Goal: Information Seeking & Learning: Find specific page/section

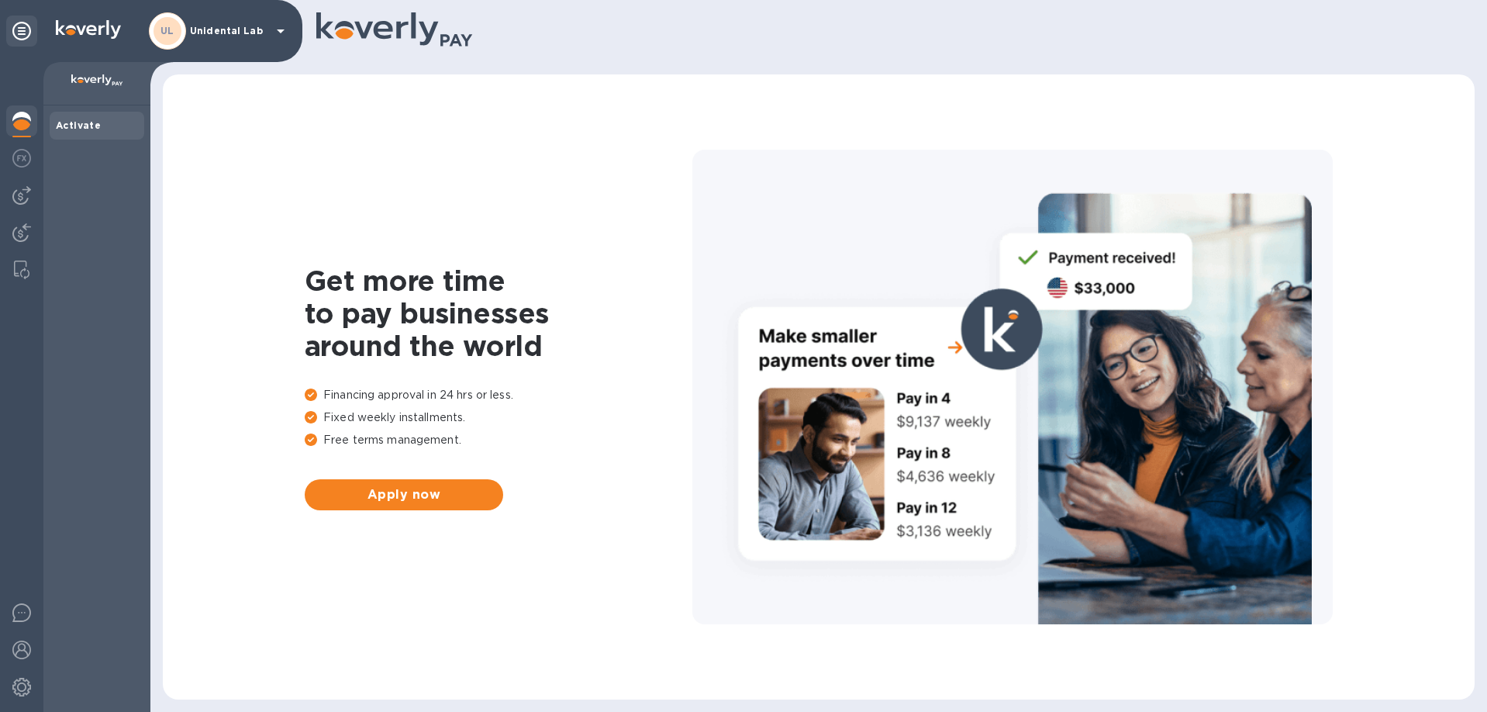
click at [209, 40] on div "UL Unidental Lab" at bounding box center [219, 30] width 141 height 37
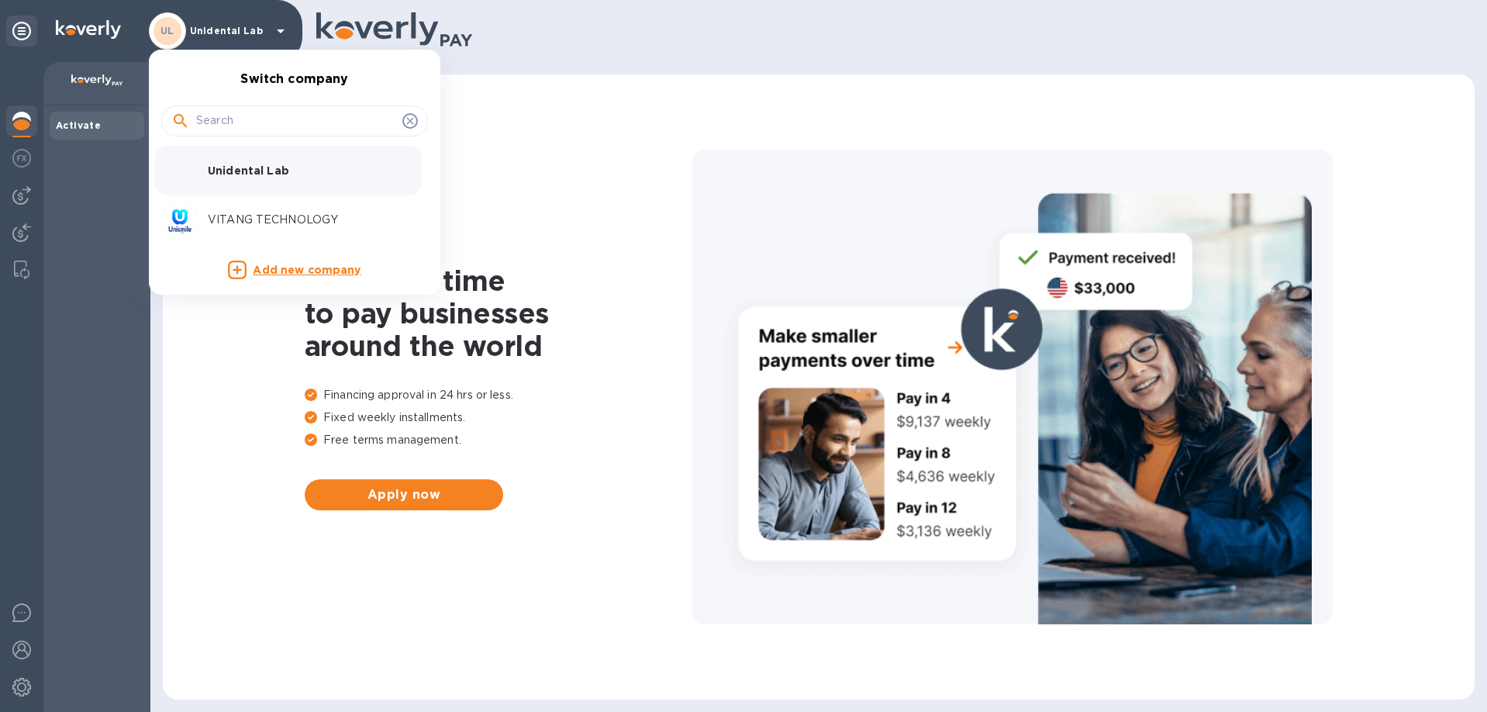
click at [257, 216] on p "VITANG TECHNOLOGY" at bounding box center [305, 220] width 195 height 16
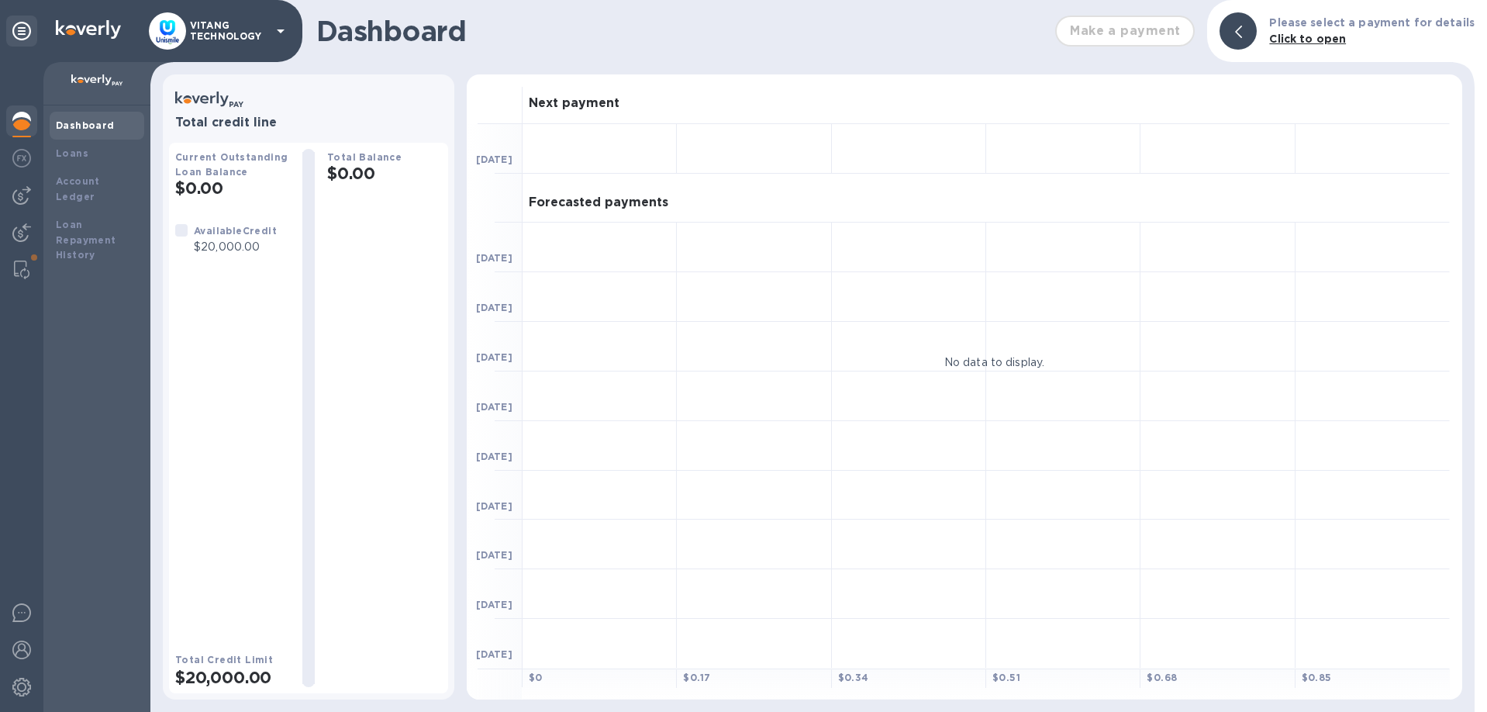
click at [226, 23] on p "VITANG TECHNOLOGY" at bounding box center [229, 31] width 78 height 22
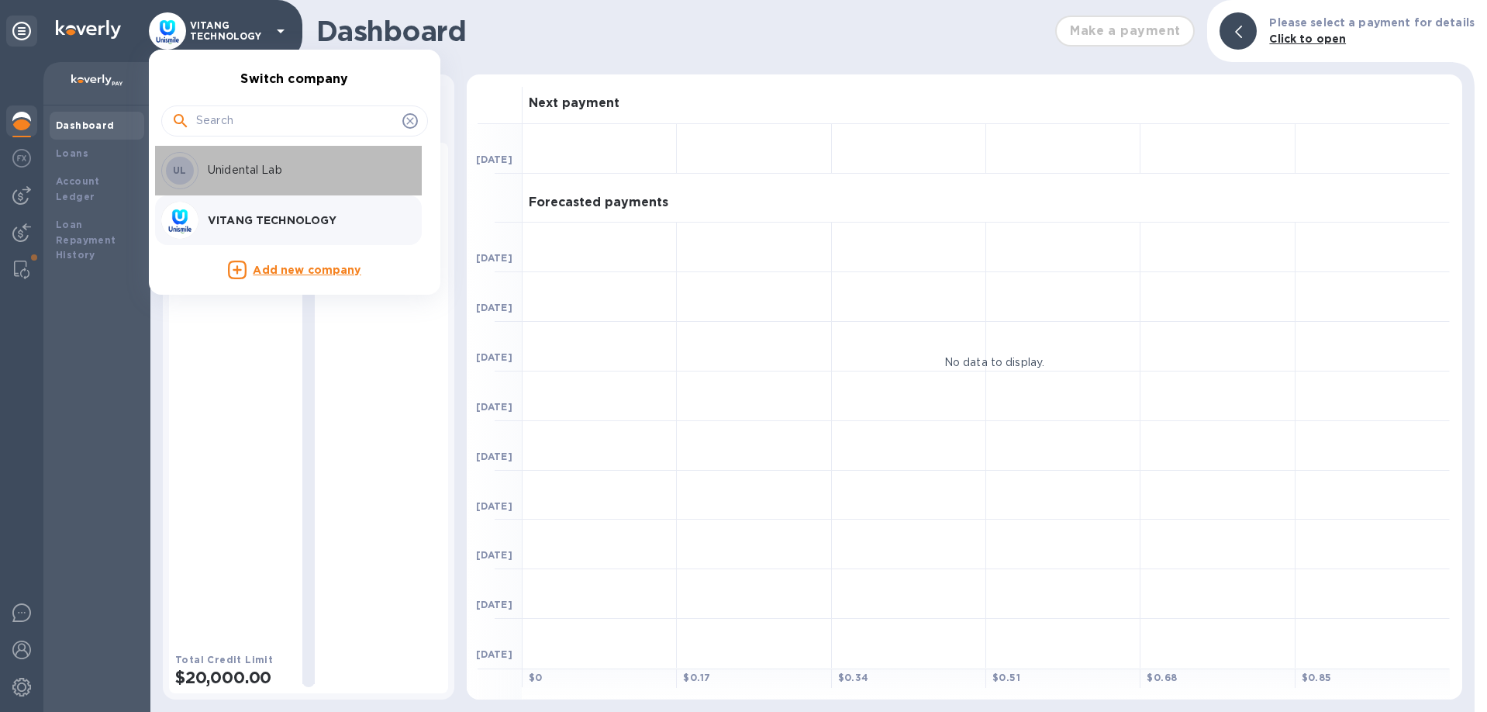
click at [265, 178] on p "Unidental Lab" at bounding box center [305, 170] width 195 height 16
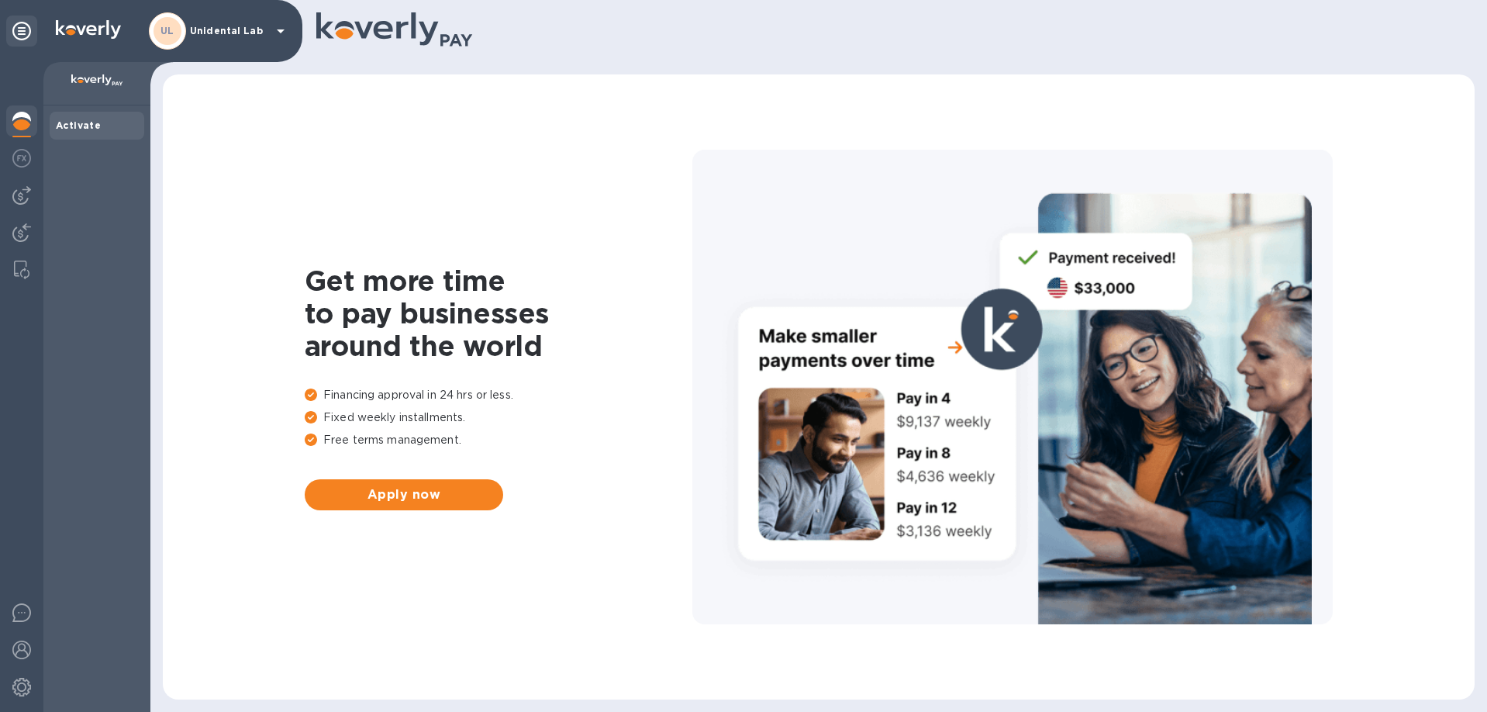
click at [90, 123] on b "Activate" at bounding box center [78, 125] width 45 height 12
click at [216, 36] on p "Unidental Lab" at bounding box center [229, 31] width 78 height 11
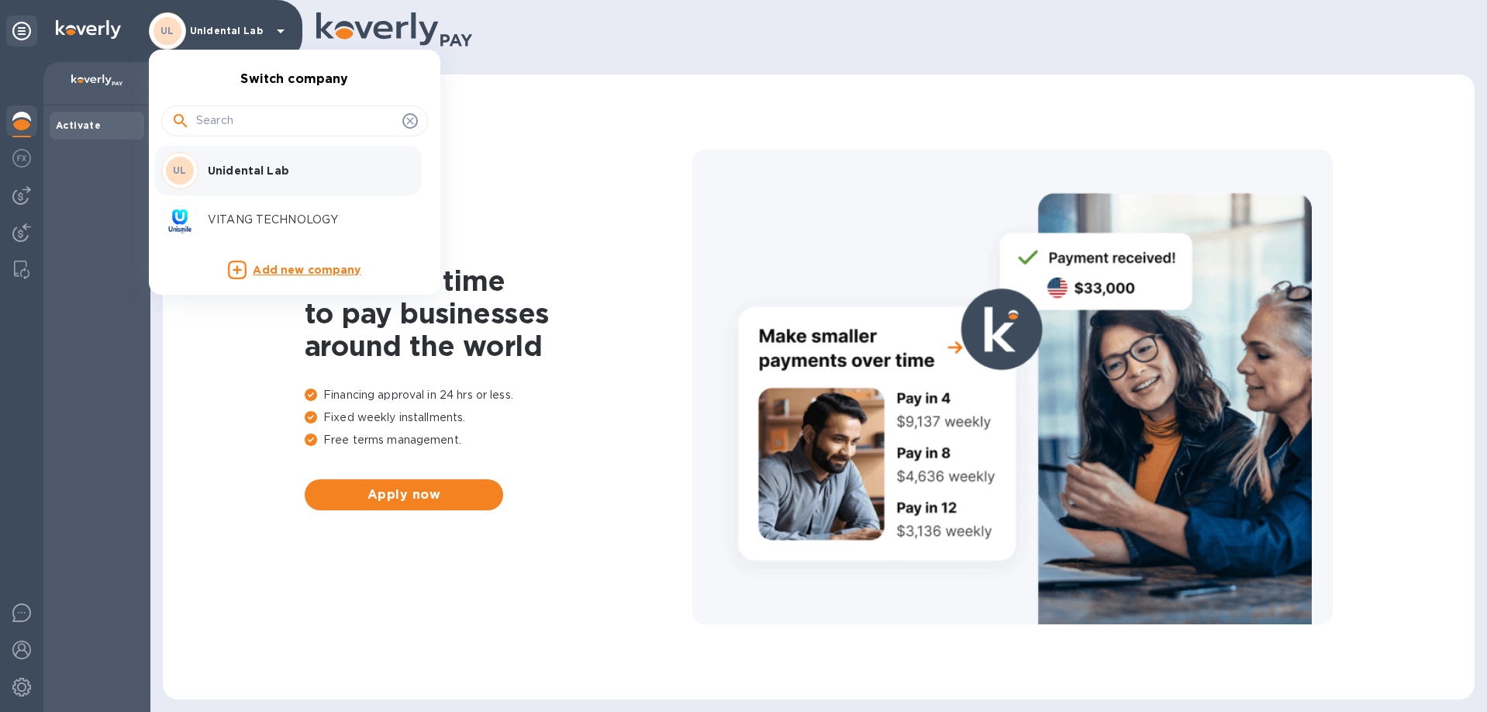
click at [247, 223] on p "VITANG TECHNOLOGY" at bounding box center [305, 220] width 195 height 16
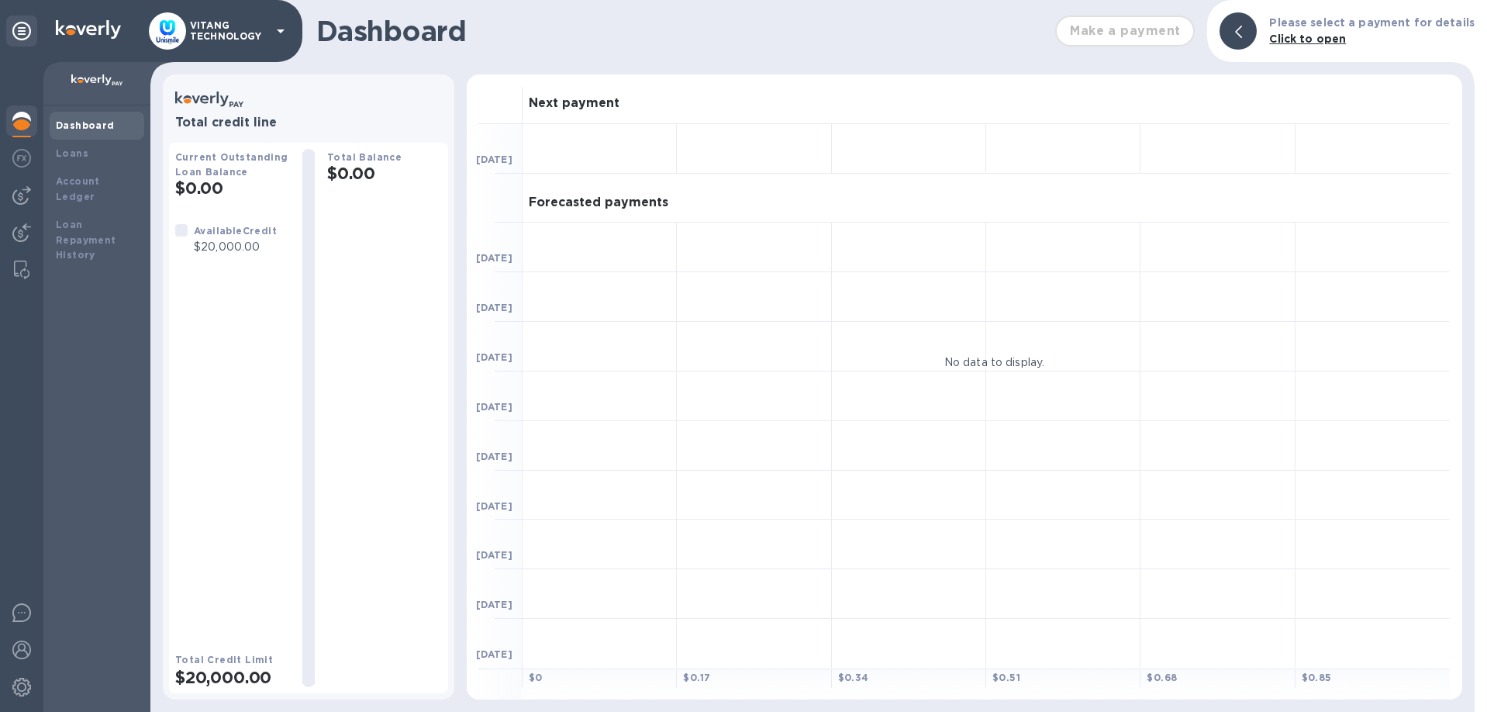
click at [215, 39] on p "VITANG TECHNOLOGY" at bounding box center [229, 31] width 78 height 22
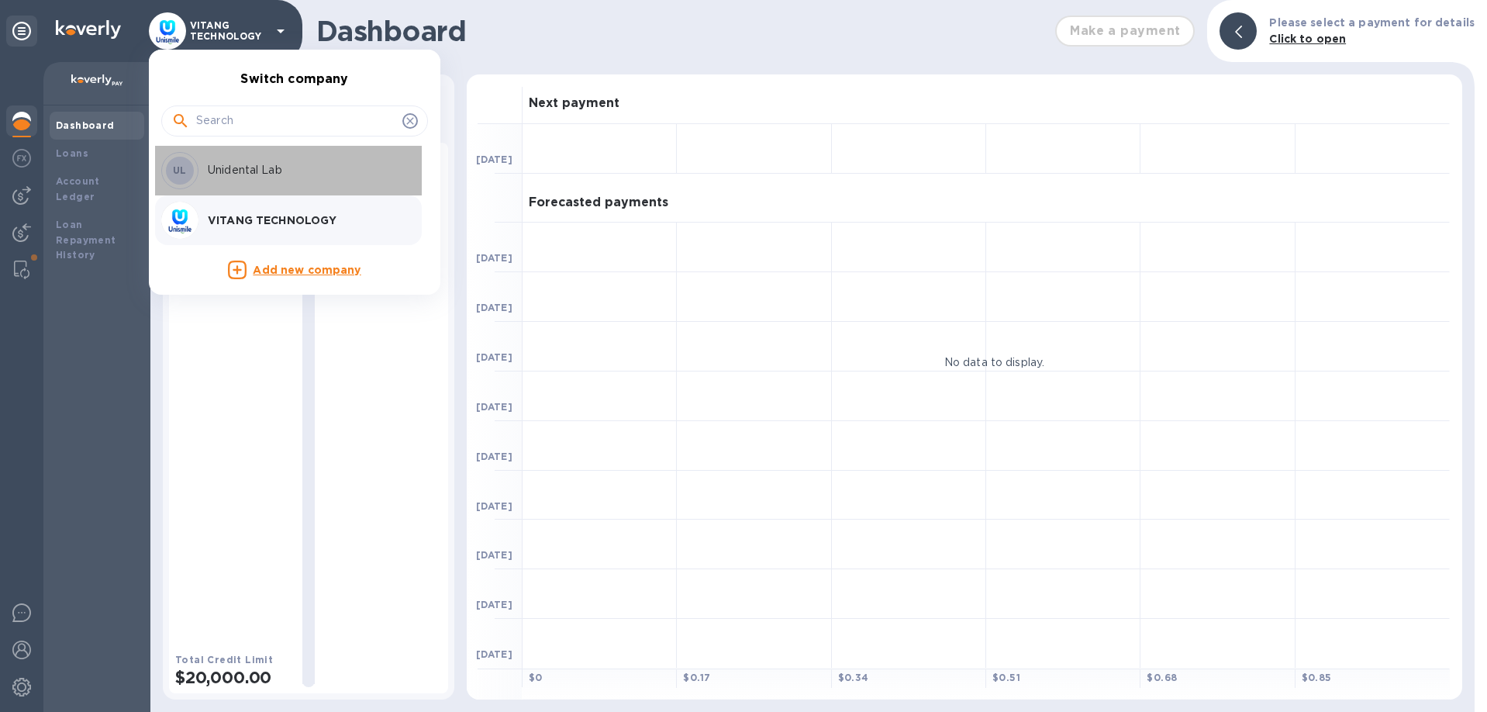
click at [228, 157] on div "UL Unidental Lab" at bounding box center [282, 170] width 242 height 37
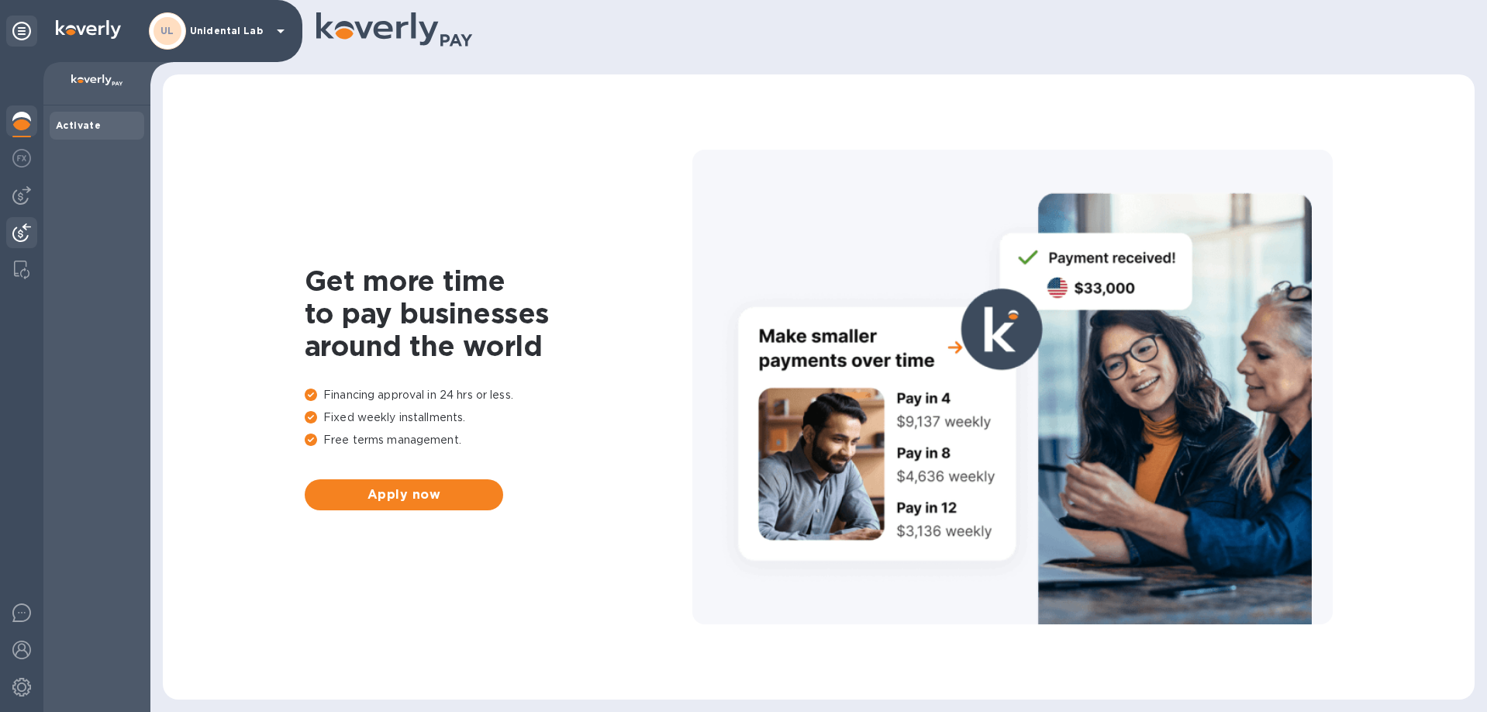
click at [29, 238] on img at bounding box center [21, 232] width 19 height 19
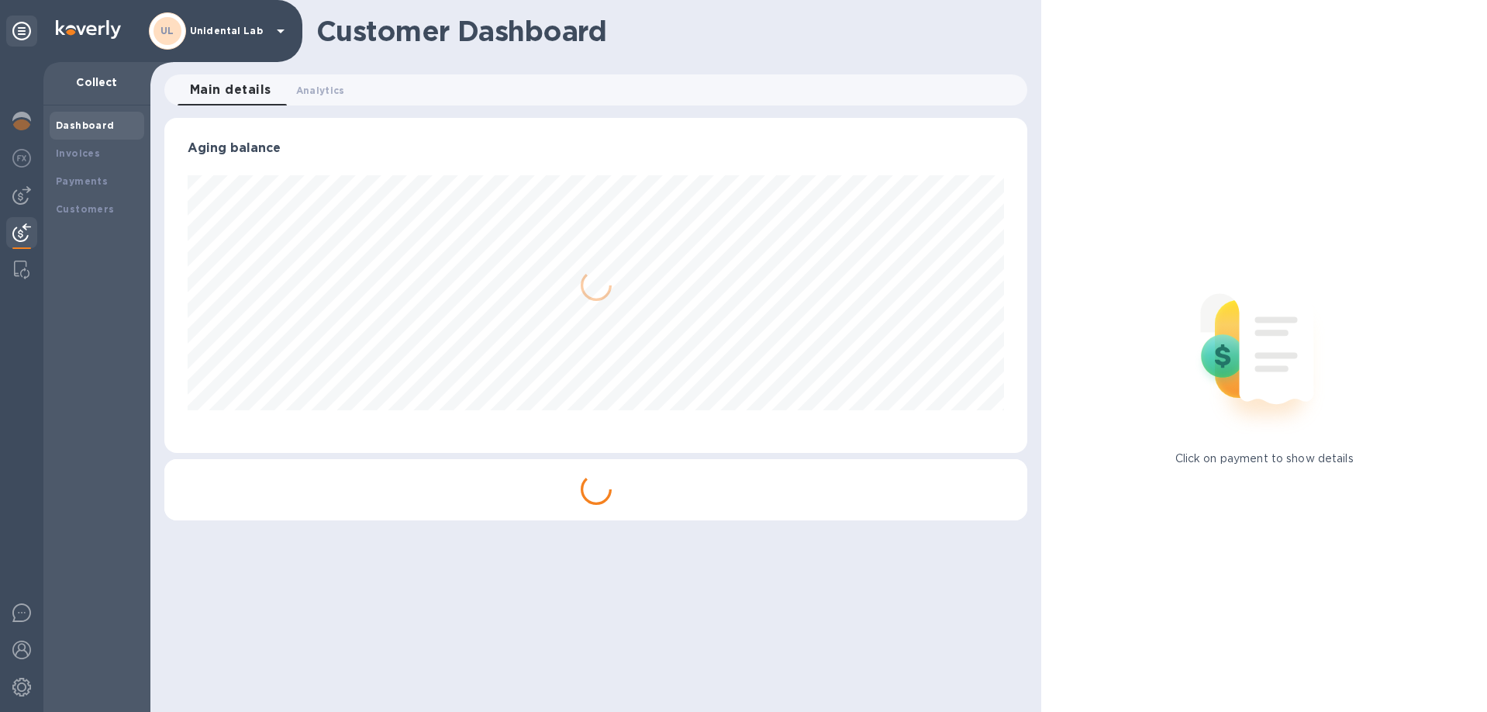
scroll to position [335, 864]
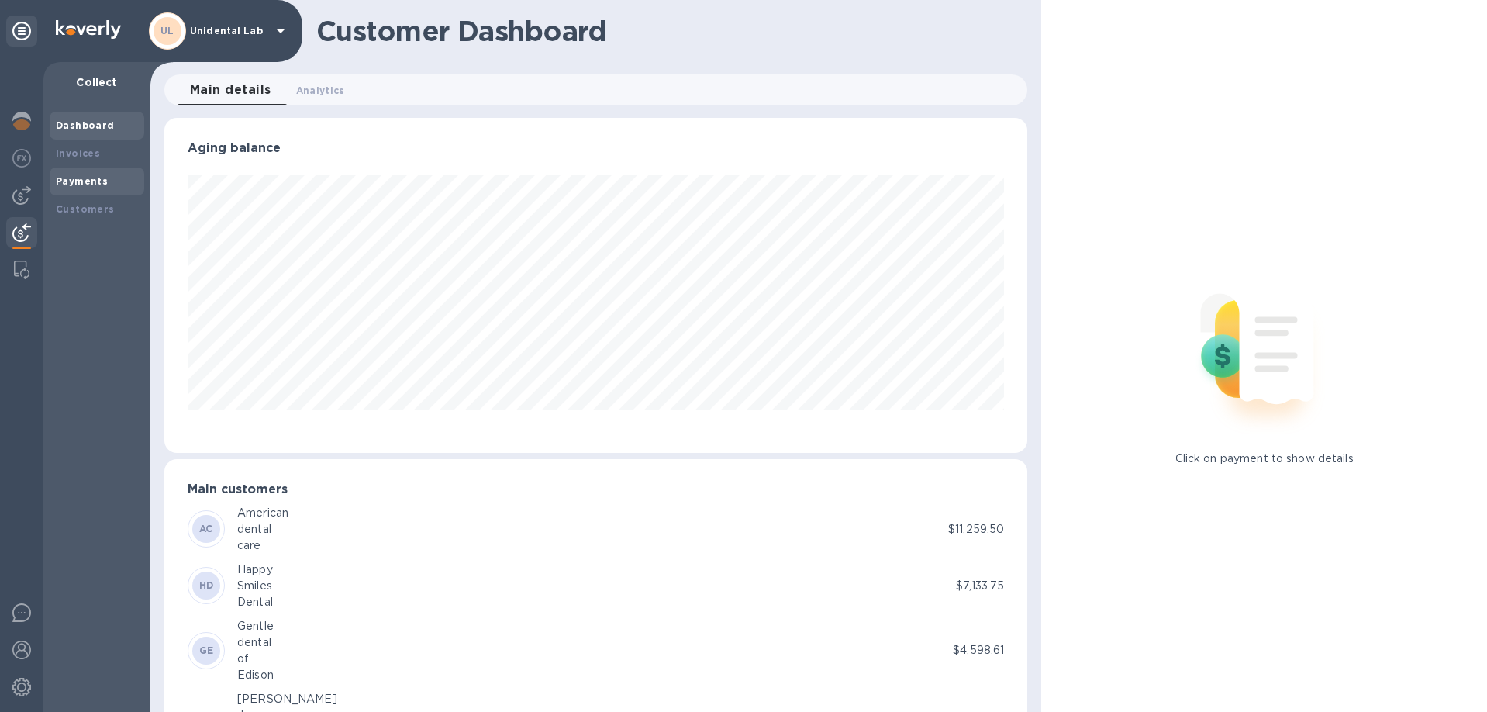
click at [100, 192] on div "Payments" at bounding box center [97, 181] width 95 height 28
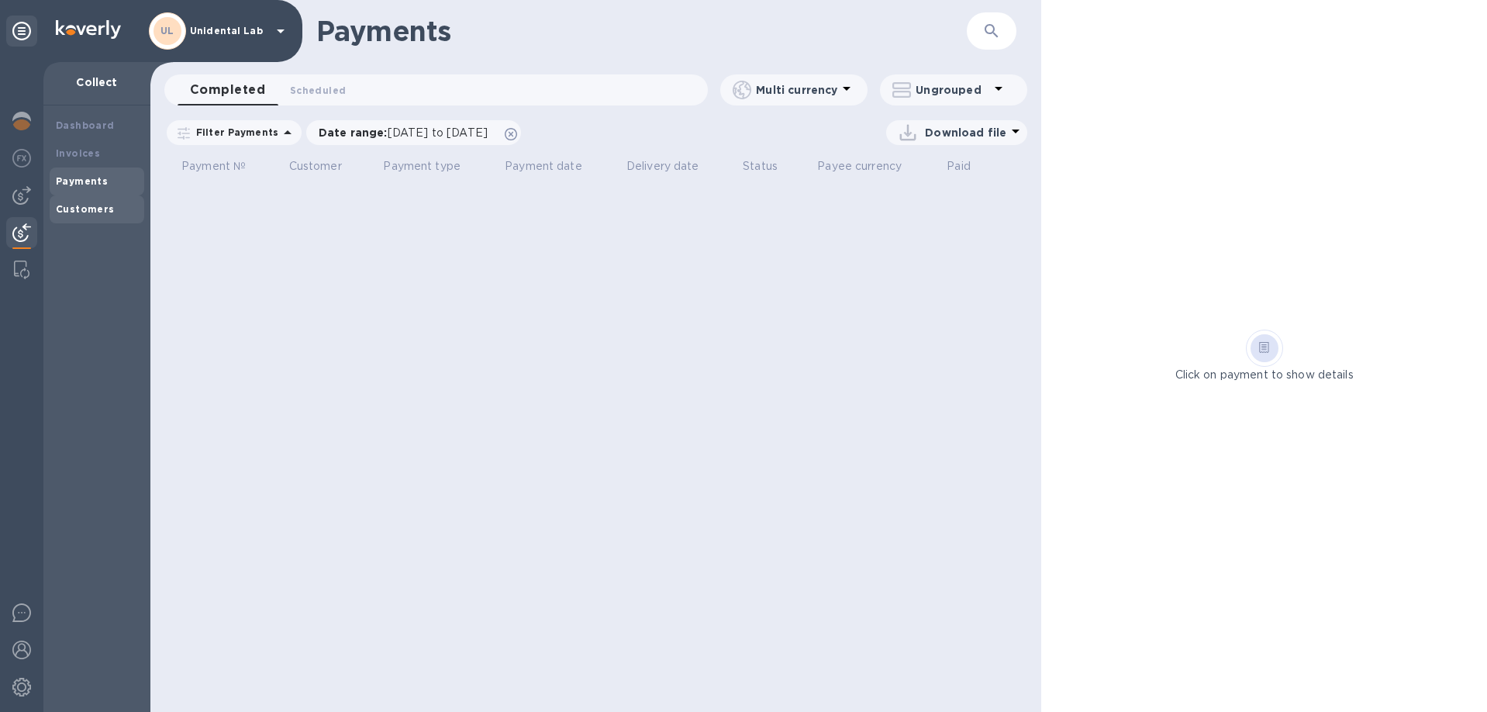
click at [100, 213] on b "Customers" at bounding box center [85, 209] width 59 height 12
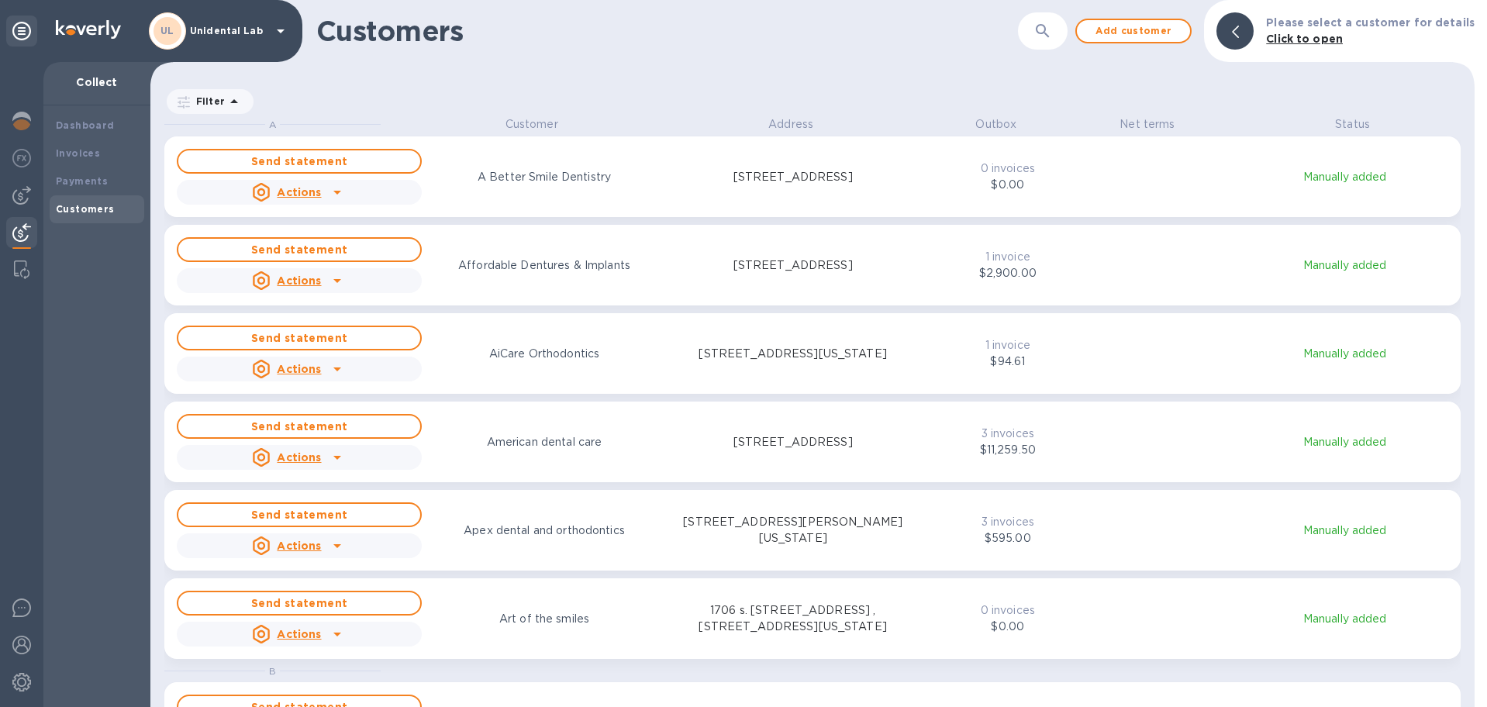
scroll to position [591, 1324]
click at [1052, 37] on icon "button" at bounding box center [1042, 31] width 19 height 19
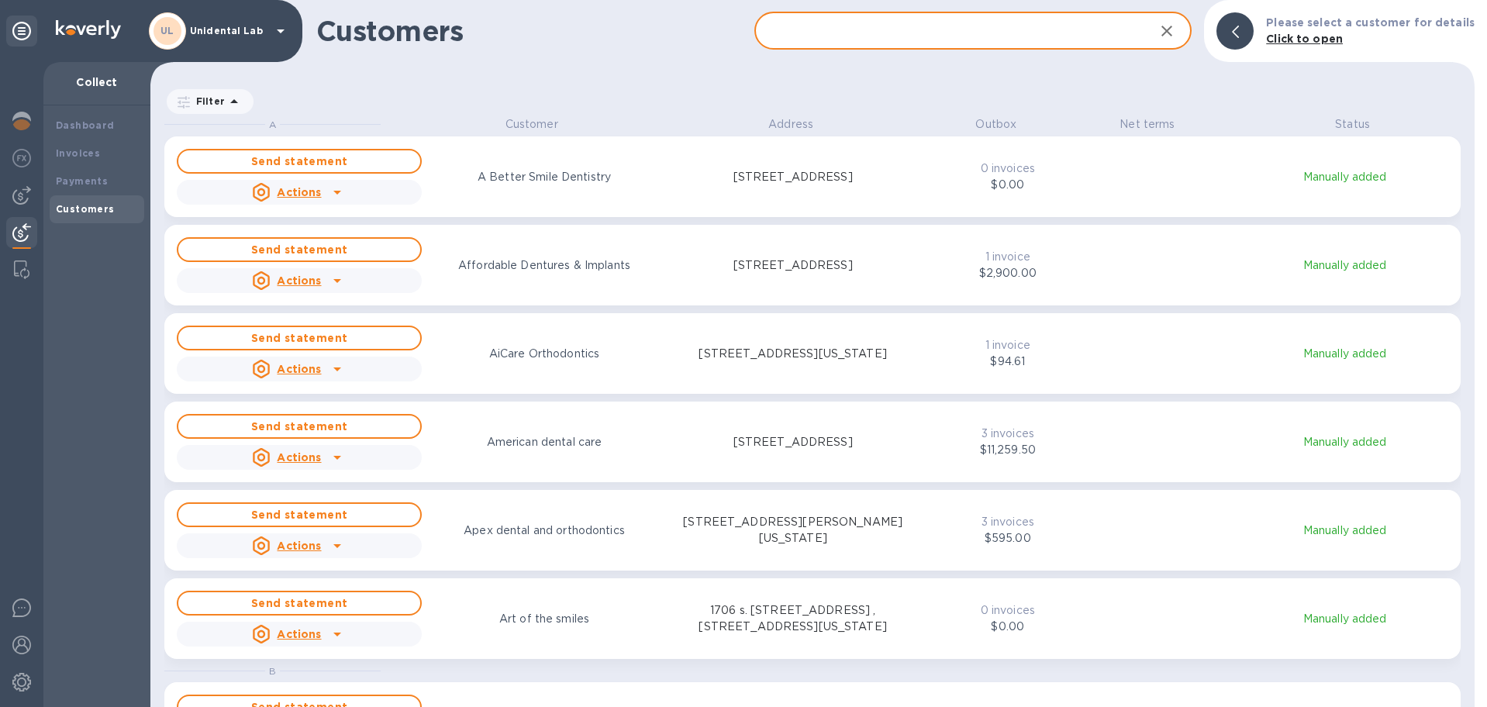
paste input "Bloomfield Dental LLC"
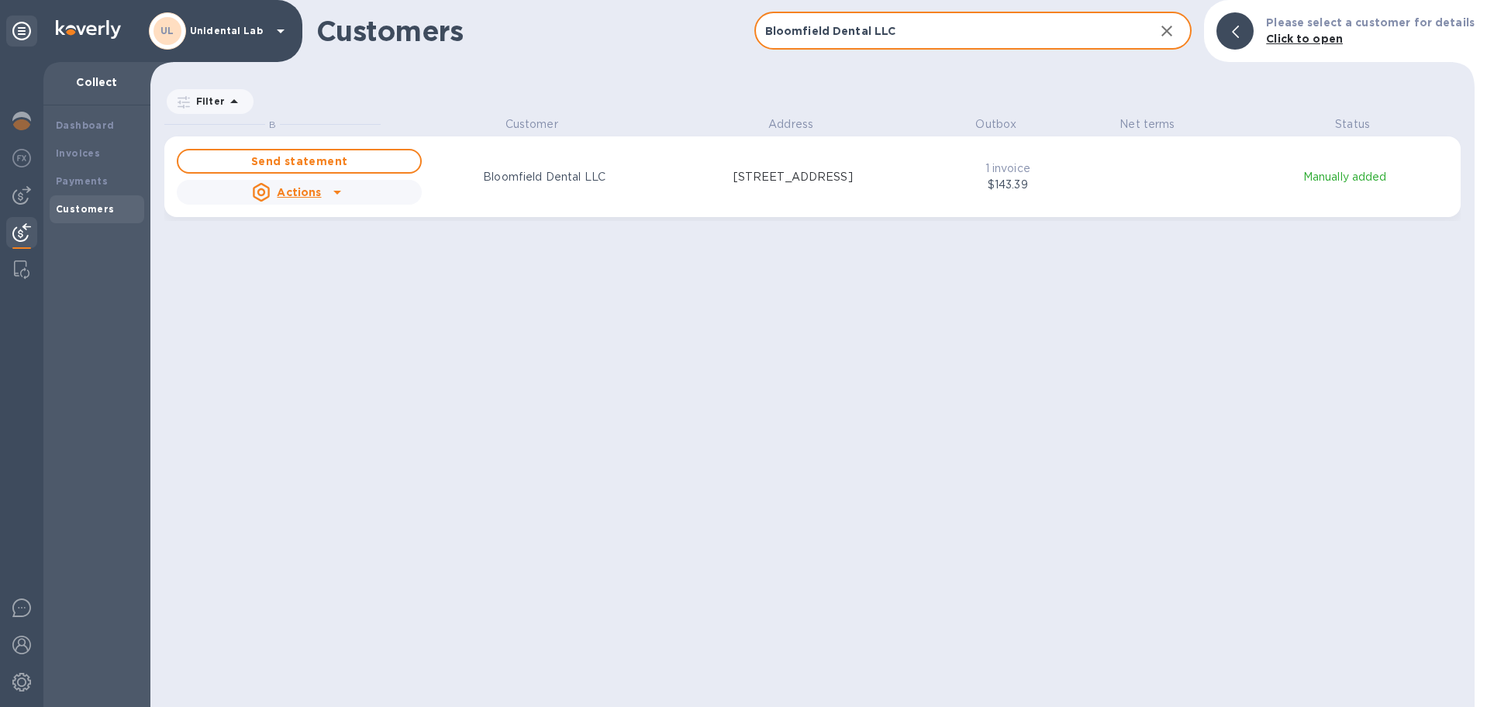
type input "Bloomfield Dental LLC"
